Goal: Find specific page/section: Find specific page/section

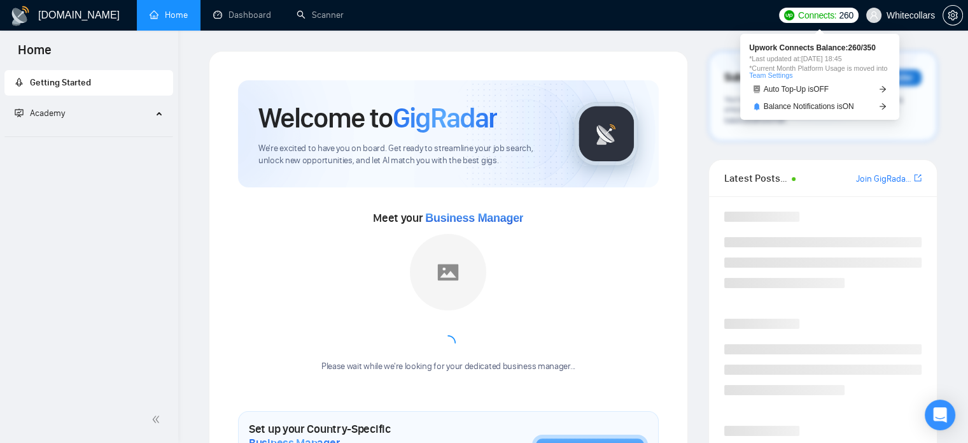
drag, startPoint x: 0, startPoint y: 0, endPoint x: 804, endPoint y: 17, distance: 803.7
click at [804, 17] on span "Connects:" at bounding box center [817, 15] width 38 height 14
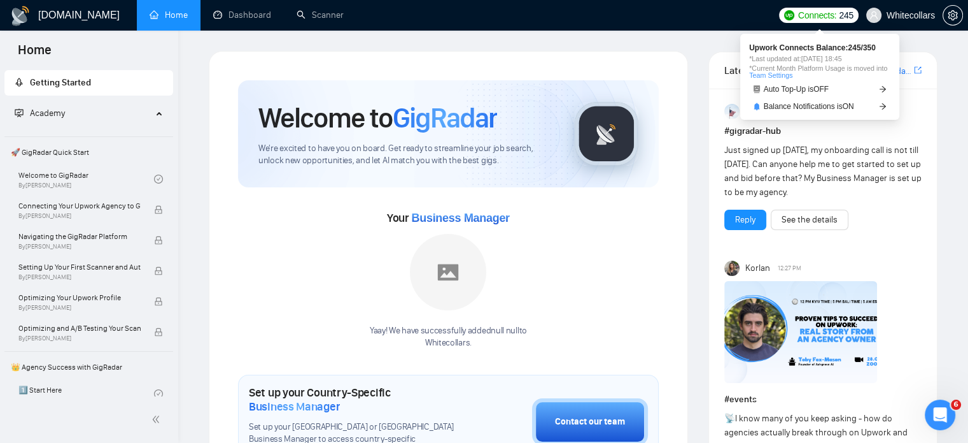
click at [936, 22] on span "Whitecollars" at bounding box center [901, 15] width 84 height 41
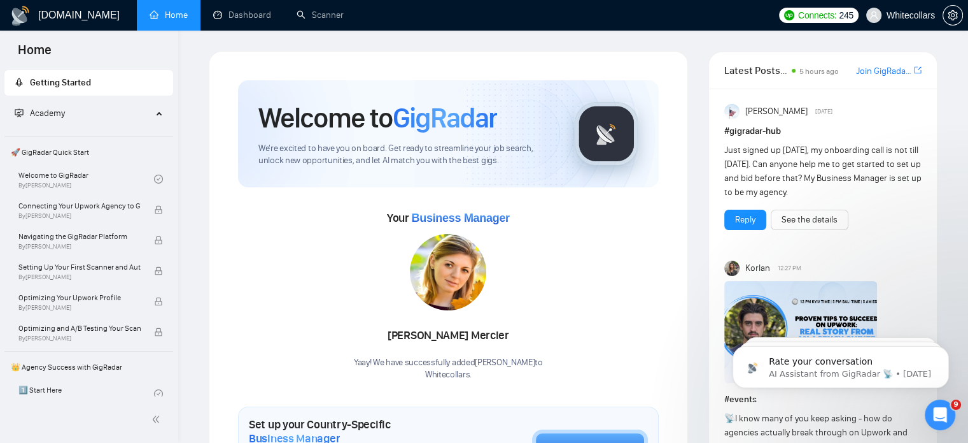
click at [58, 20] on h1 "[DOMAIN_NAME]" at bounding box center [79, 15] width 82 height 31
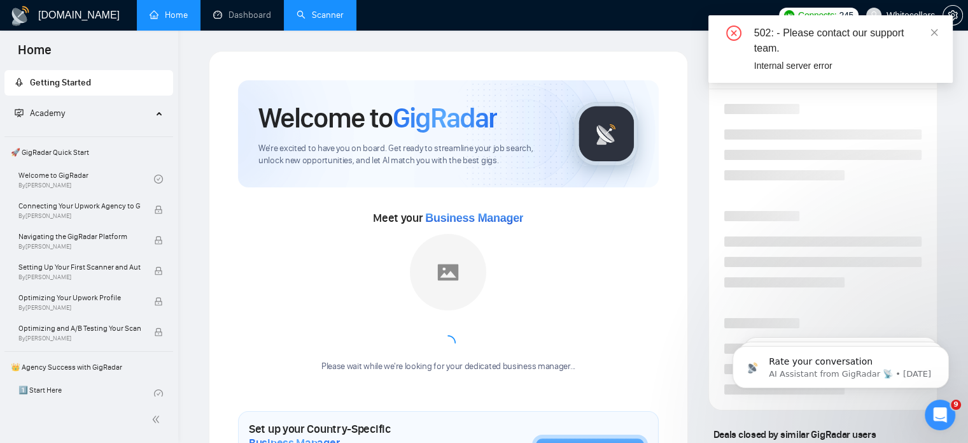
click at [323, 17] on link "Scanner" at bounding box center [320, 15] width 47 height 11
